Goal: Answer question/provide support

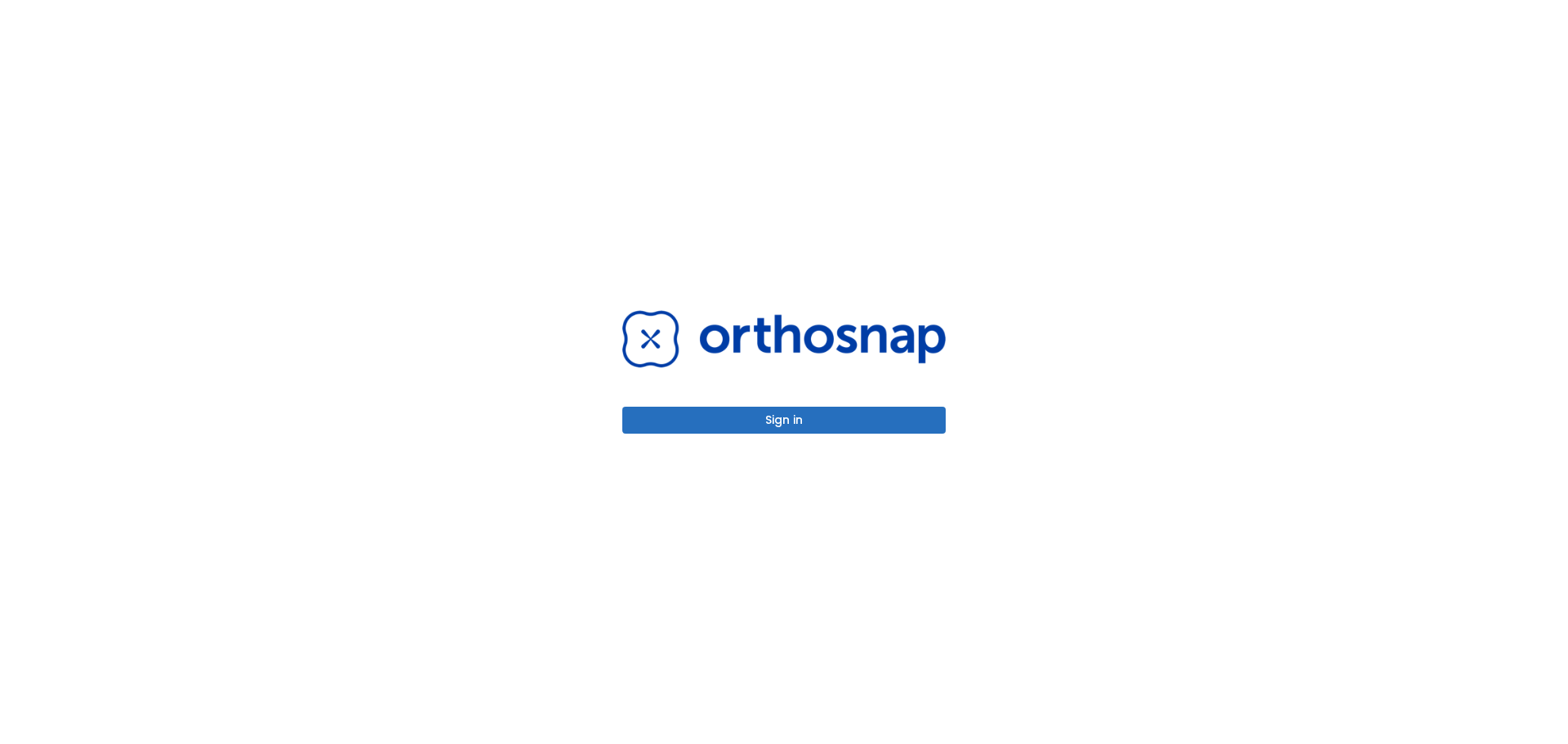
click at [670, 421] on button "Sign in" at bounding box center [783, 420] width 323 height 27
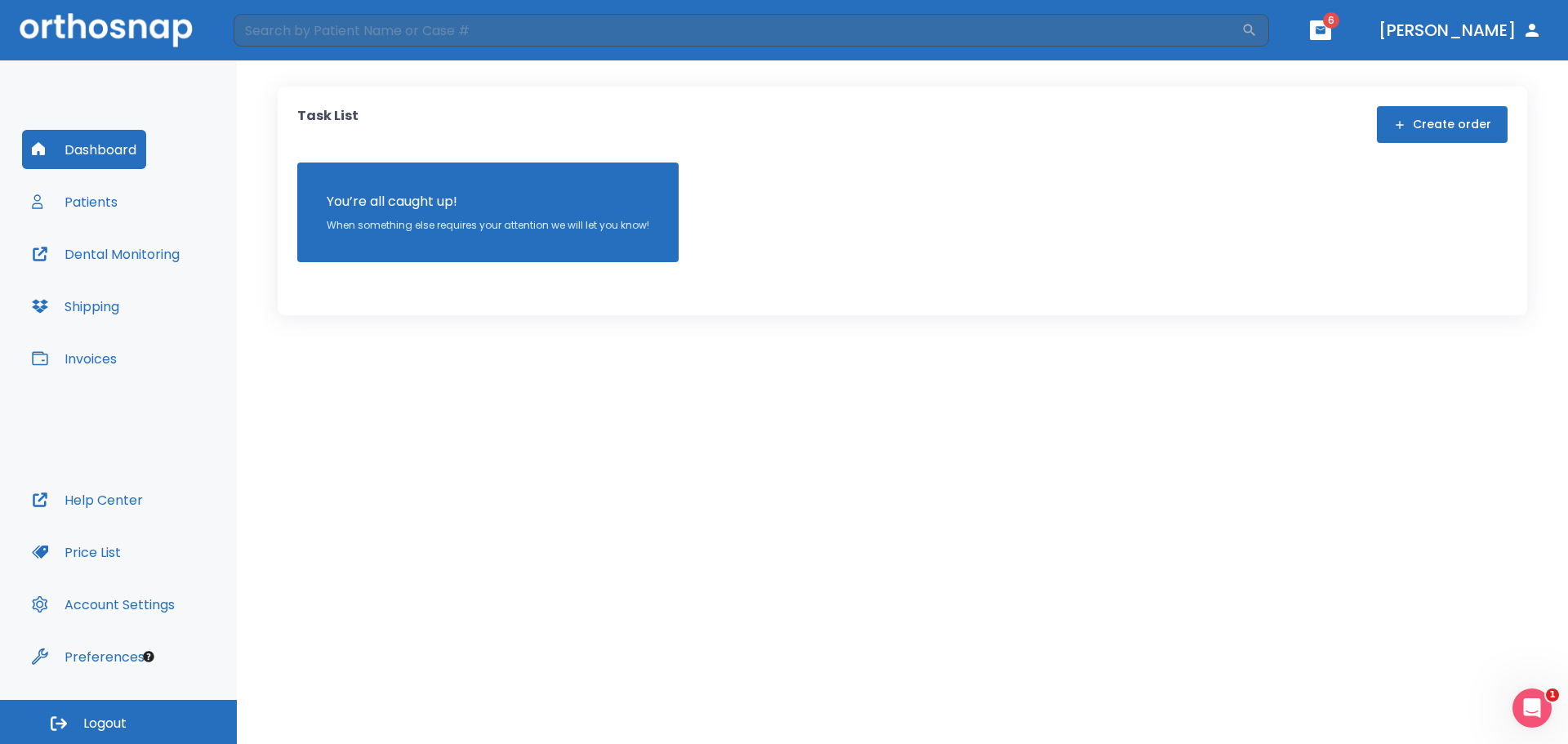
click at [61, 210] on button "Patients" at bounding box center [75, 201] width 105 height 39
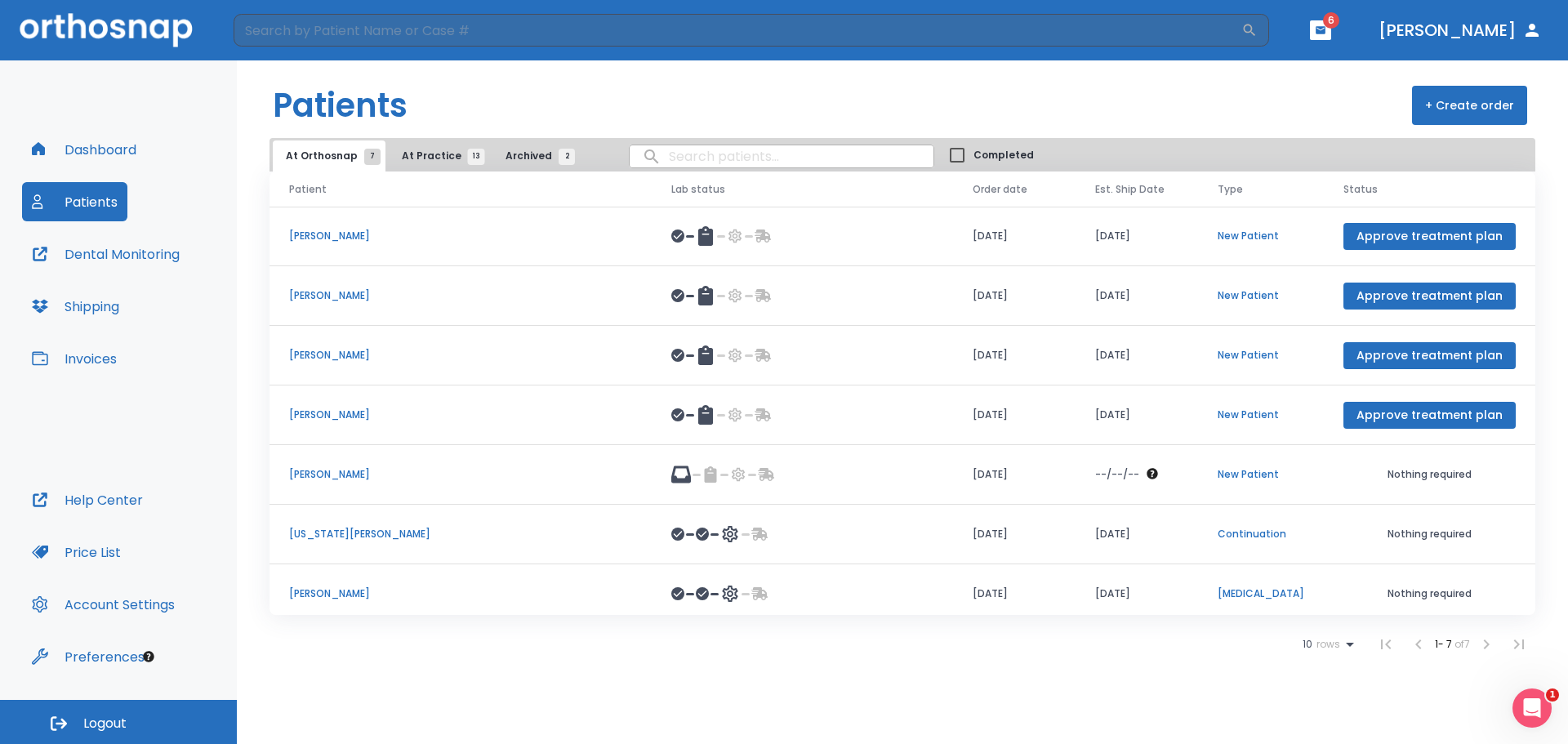
click at [343, 539] on p "[US_STATE][PERSON_NAME]" at bounding box center [460, 534] width 343 height 15
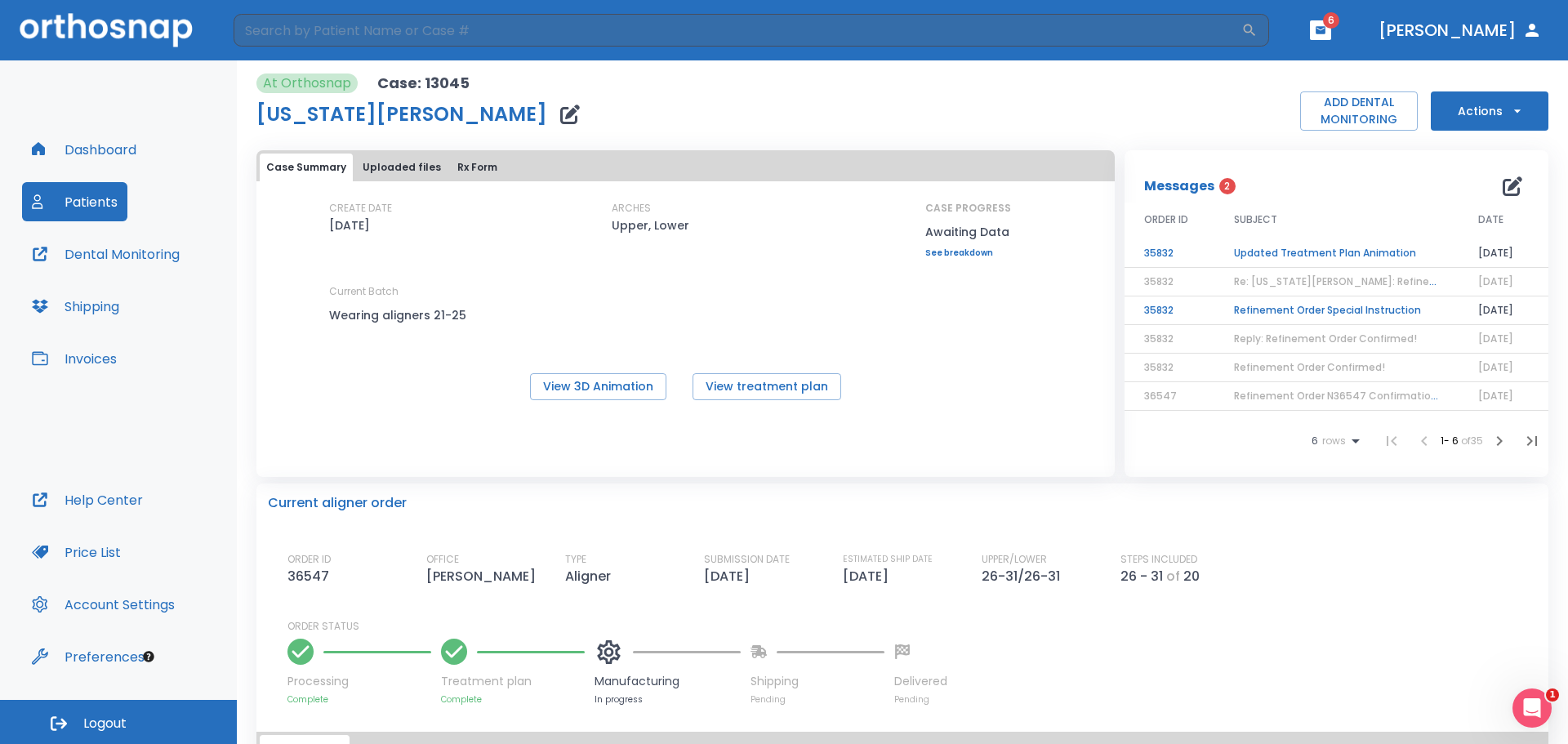
click at [1261, 254] on td "Updated Treatment Plan Animation" at bounding box center [1336, 253] width 244 height 28
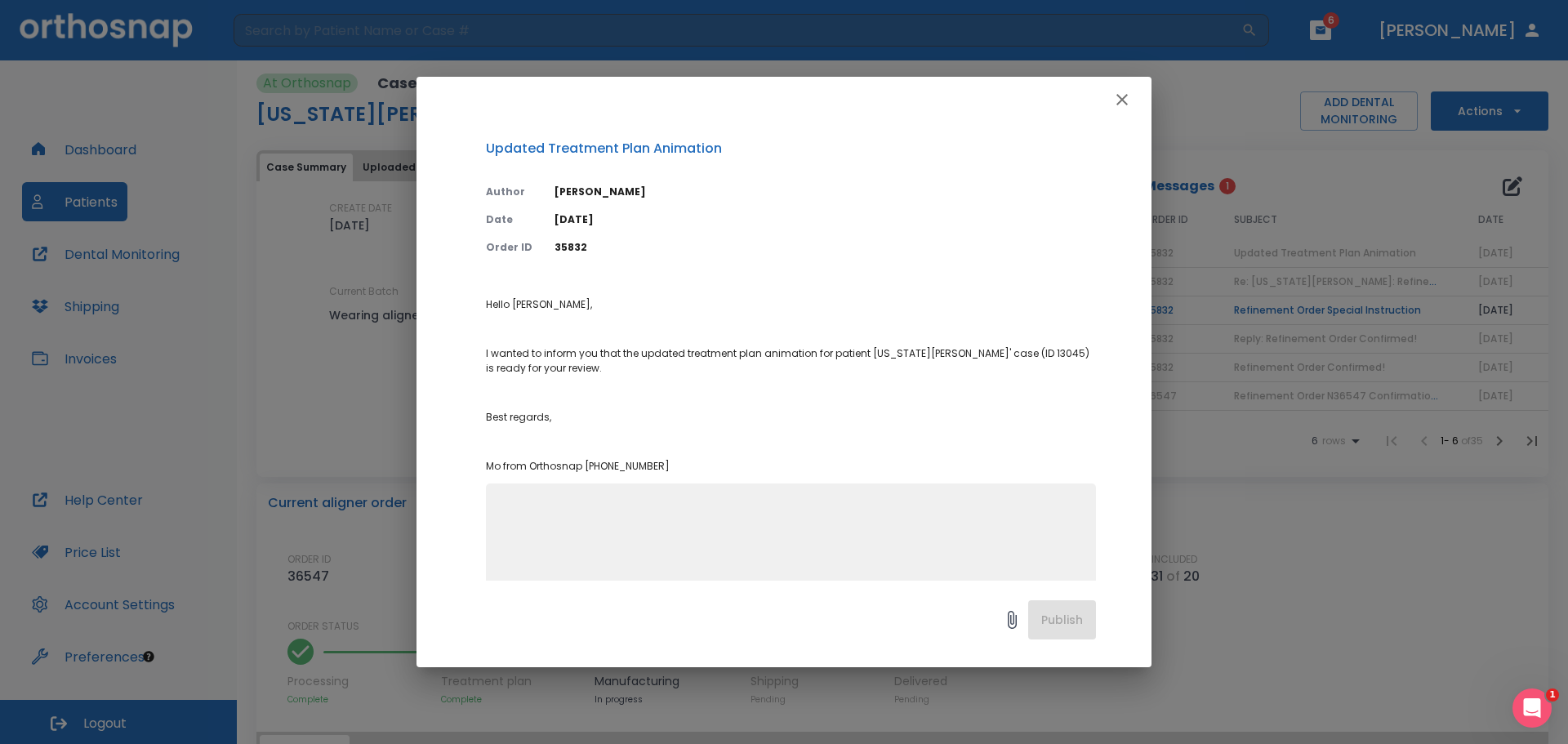
click at [1117, 99] on icon "button" at bounding box center [1122, 100] width 20 height 20
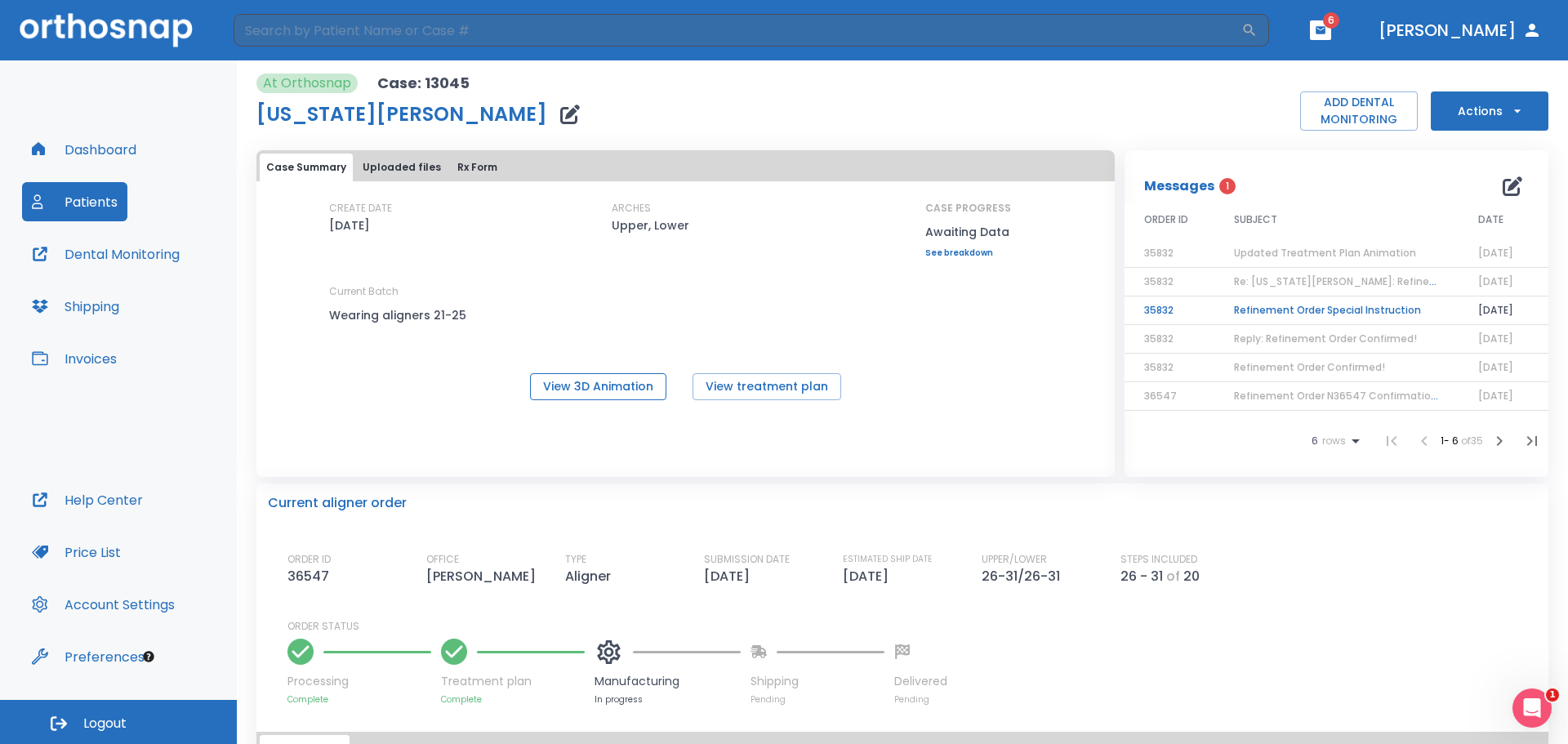
click at [606, 386] on button "View 3D Animation" at bounding box center [598, 386] width 136 height 27
click at [1301, 309] on td "Refinement Order Special Instruction" at bounding box center [1336, 311] width 244 height 28
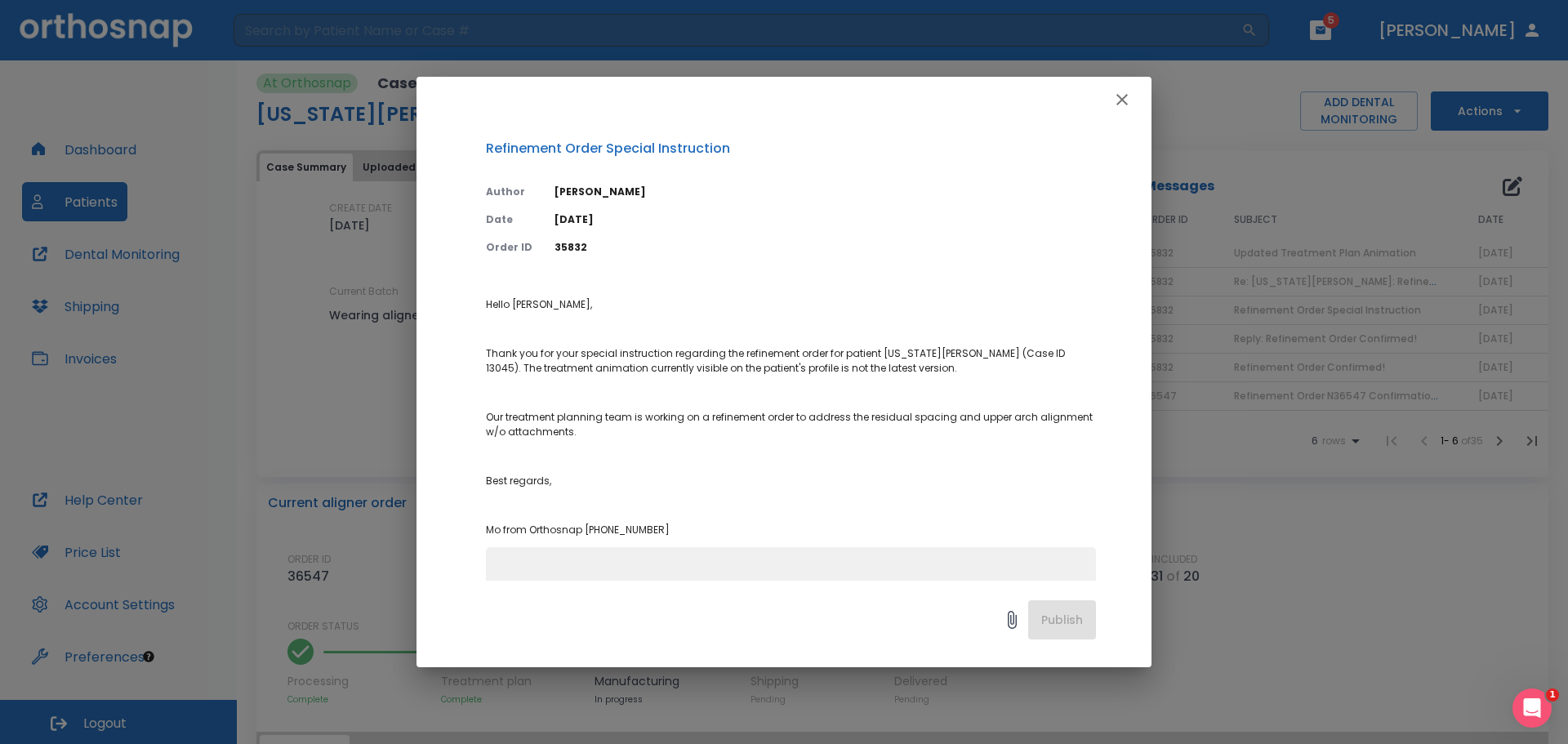
click at [1118, 91] on icon "button" at bounding box center [1122, 100] width 20 height 20
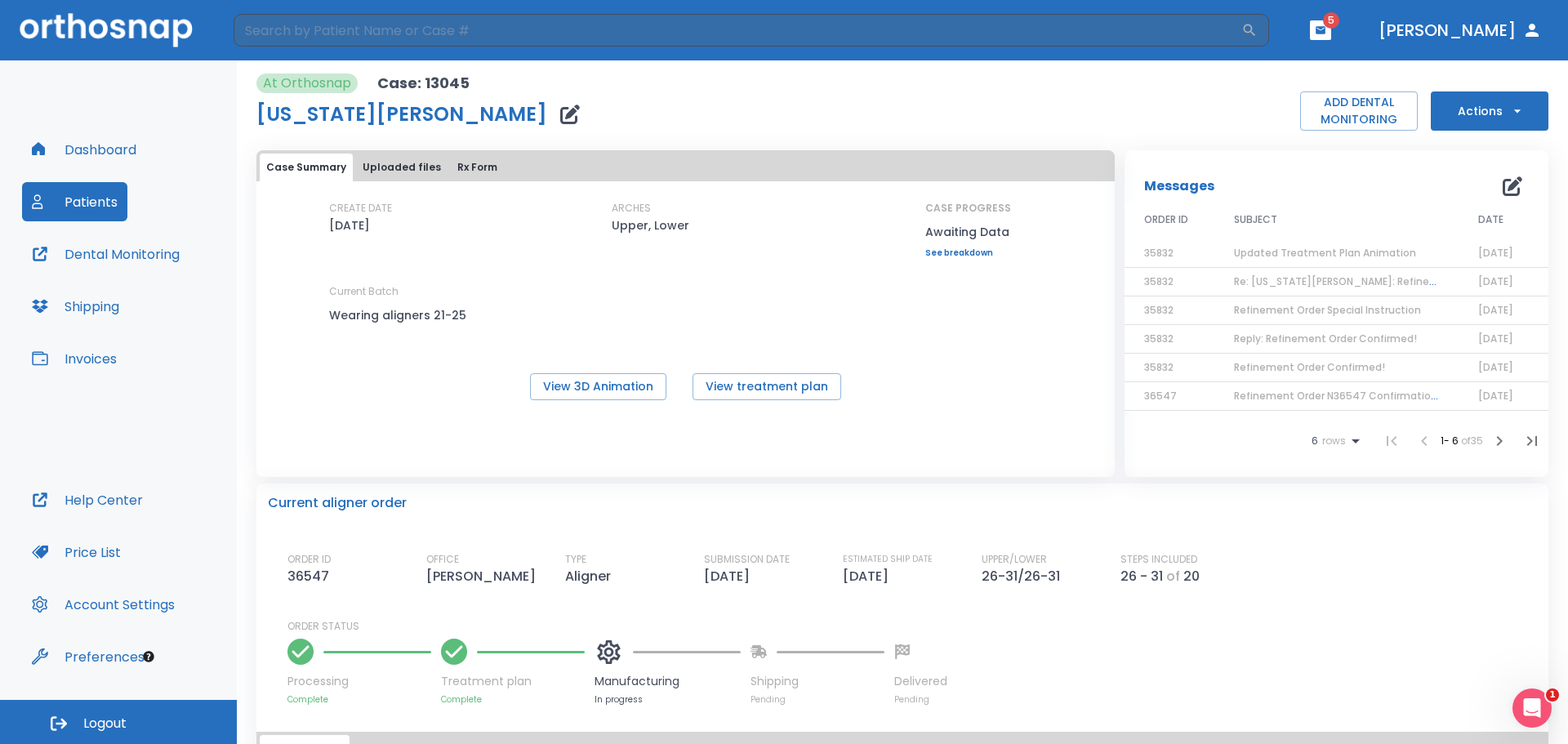
click at [1509, 115] on icon "button" at bounding box center [1517, 111] width 17 height 17
click at [1317, 172] on div at bounding box center [784, 372] width 1568 height 744
click at [1286, 253] on span "Updated Treatment Plan Animation" at bounding box center [1325, 252] width 182 height 14
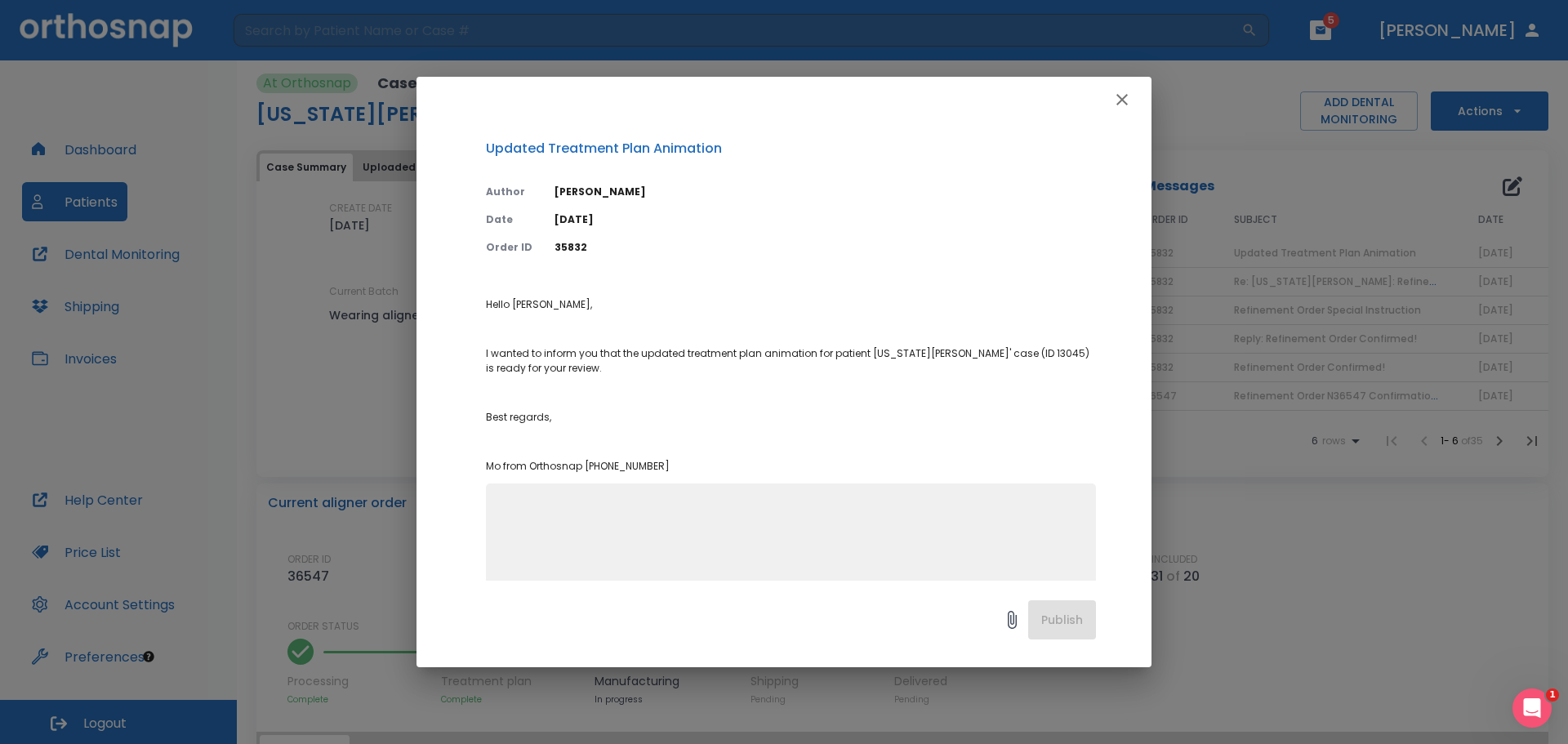
click at [769, 528] on textarea at bounding box center [791, 557] width 590 height 113
type textarea "Looks great. Please proceed with manufacturing all of the aligners. THANK YOU!!…"
click at [1080, 634] on button "Publish" at bounding box center [1062, 619] width 68 height 39
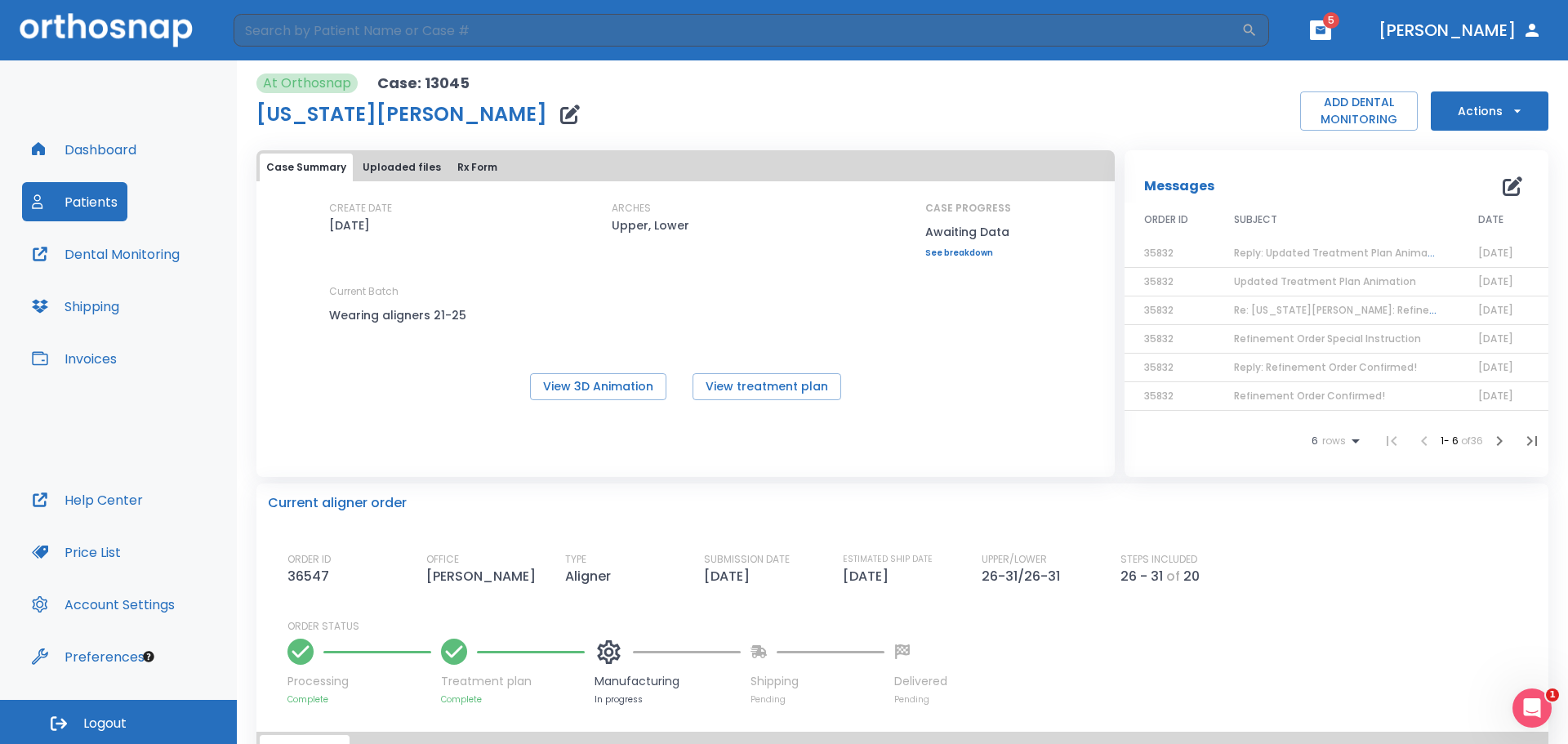
click at [107, 154] on button "Dashboard" at bounding box center [84, 149] width 124 height 39
